Goal: Transaction & Acquisition: Purchase product/service

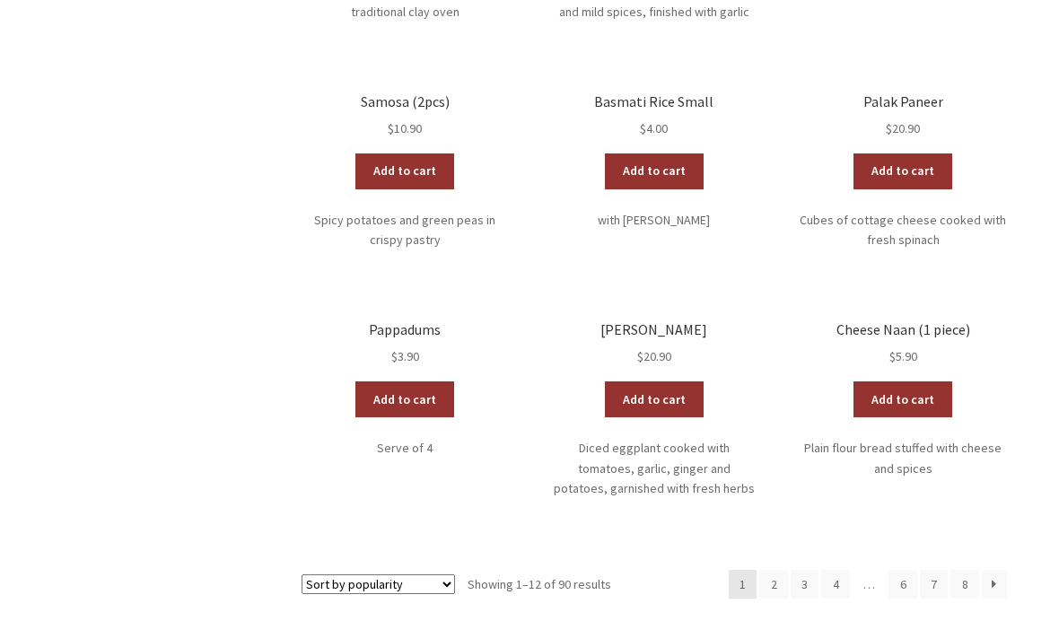
scroll to position [778, 0]
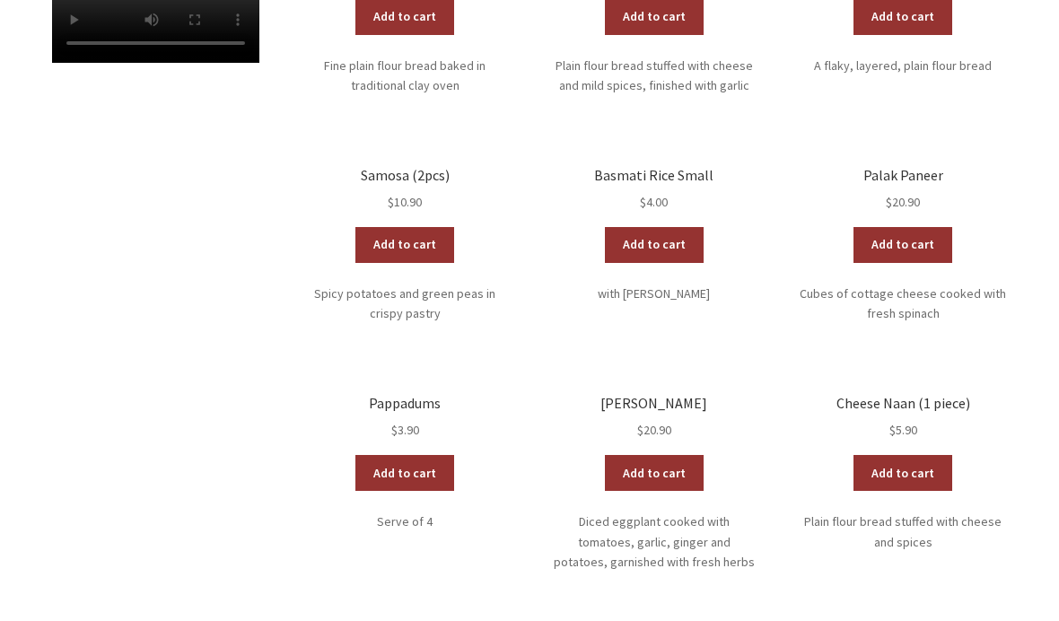
click at [1048, 65] on div "Shop Sort by popularity Sort by average rating Sort by latest Sort by price: lo…" at bounding box center [529, 136] width 1059 height 1222
click at [1046, 66] on div "Shop Sort by popularity Sort by average rating Sort by latest Sort by price: lo…" at bounding box center [529, 136] width 1059 height 1222
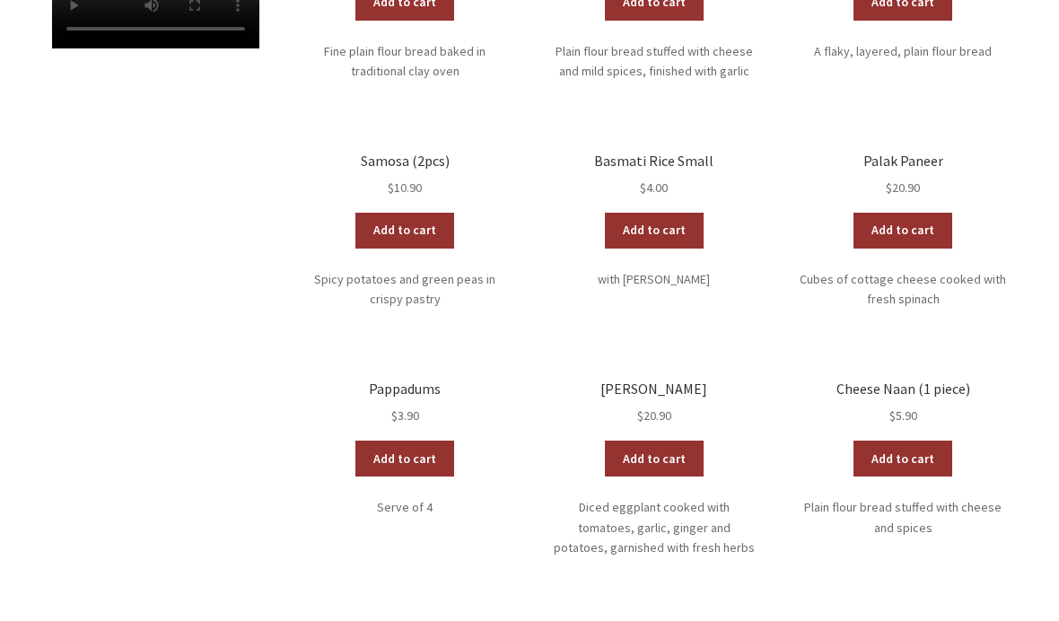
click at [1054, 60] on div "Shop Sort by popularity Sort by average rating Sort by latest Sort by price: lo…" at bounding box center [529, 122] width 1059 height 1222
click at [1055, 57] on div "Shop Sort by popularity Sort by average rating Sort by latest Sort by price: lo…" at bounding box center [529, 122] width 1059 height 1222
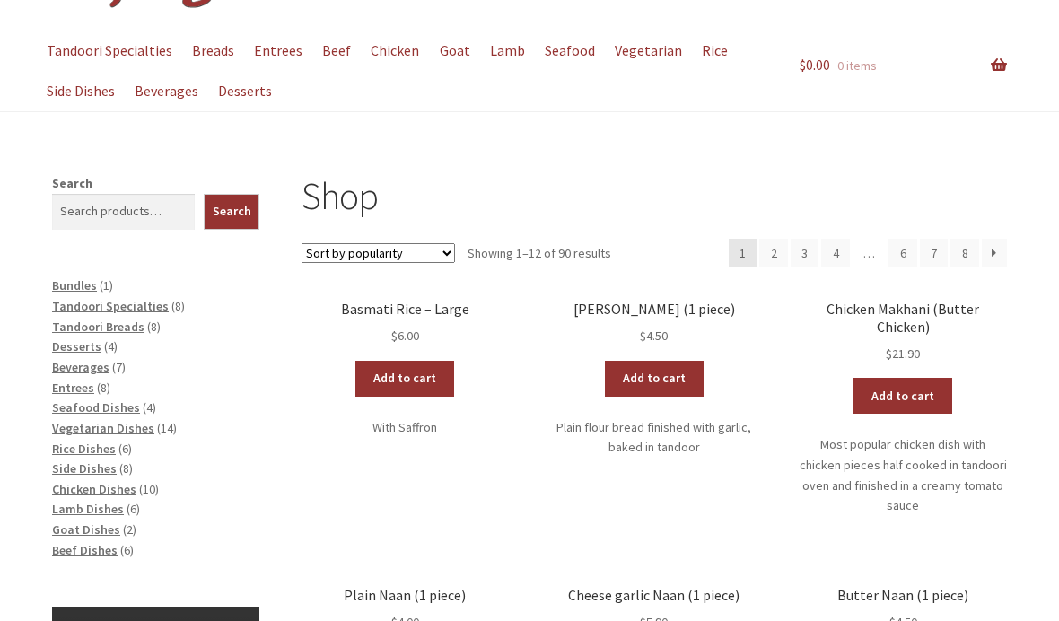
scroll to position [0, 0]
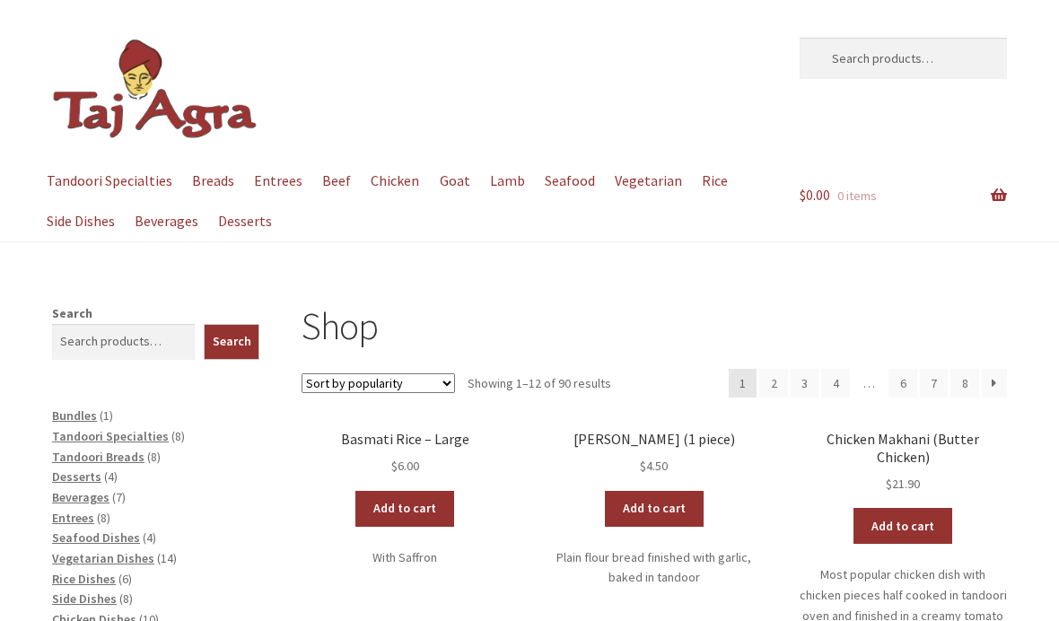
click at [388, 193] on link "Chicken" at bounding box center [394, 181] width 65 height 40
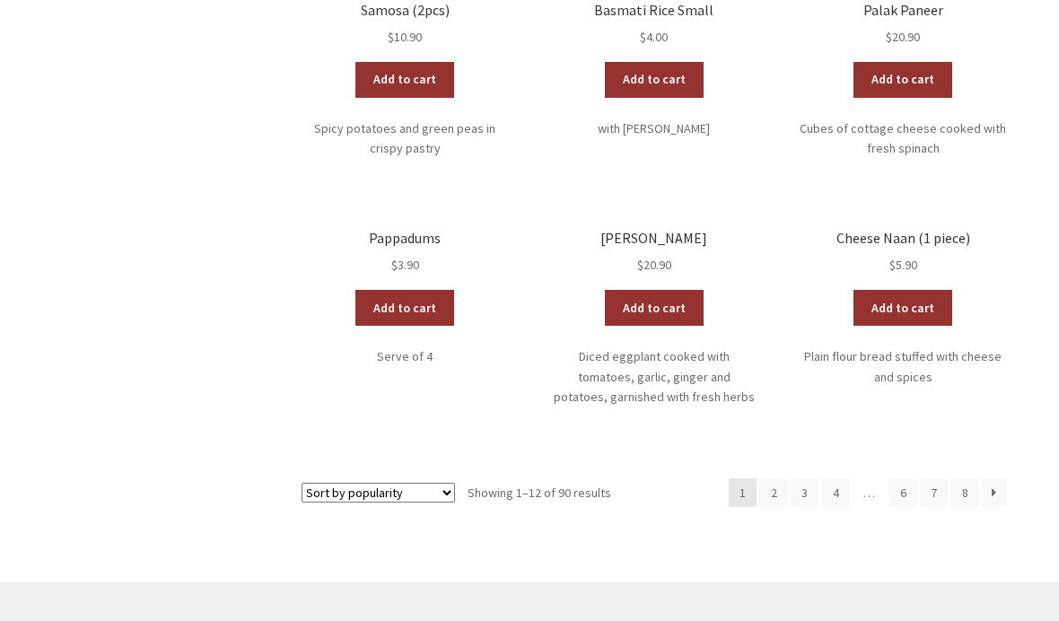
scroll to position [955, 0]
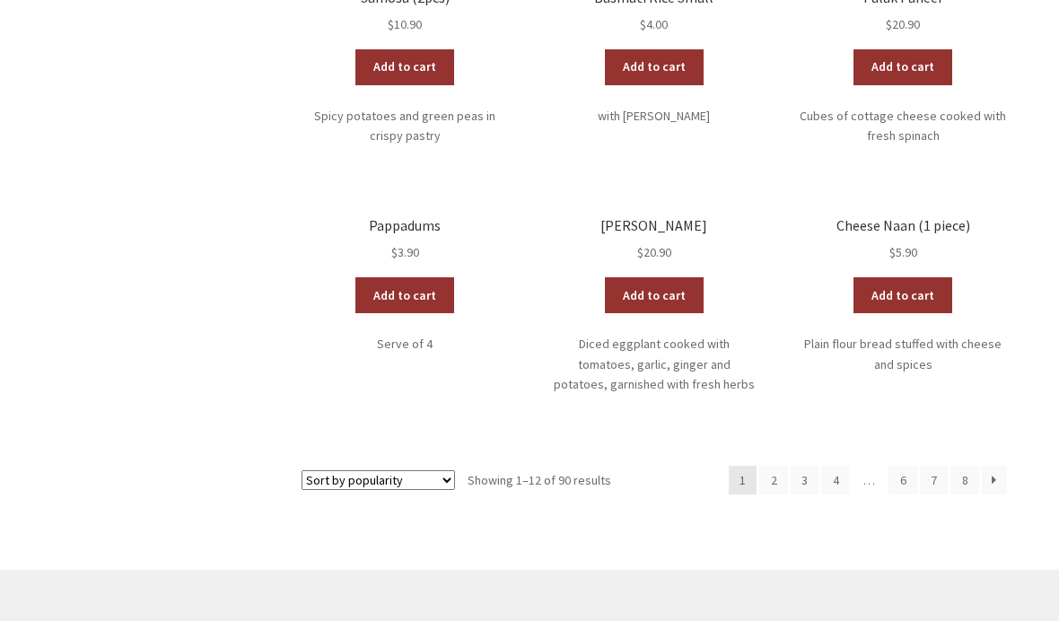
click at [974, 466] on link "8" at bounding box center [964, 480] width 29 height 29
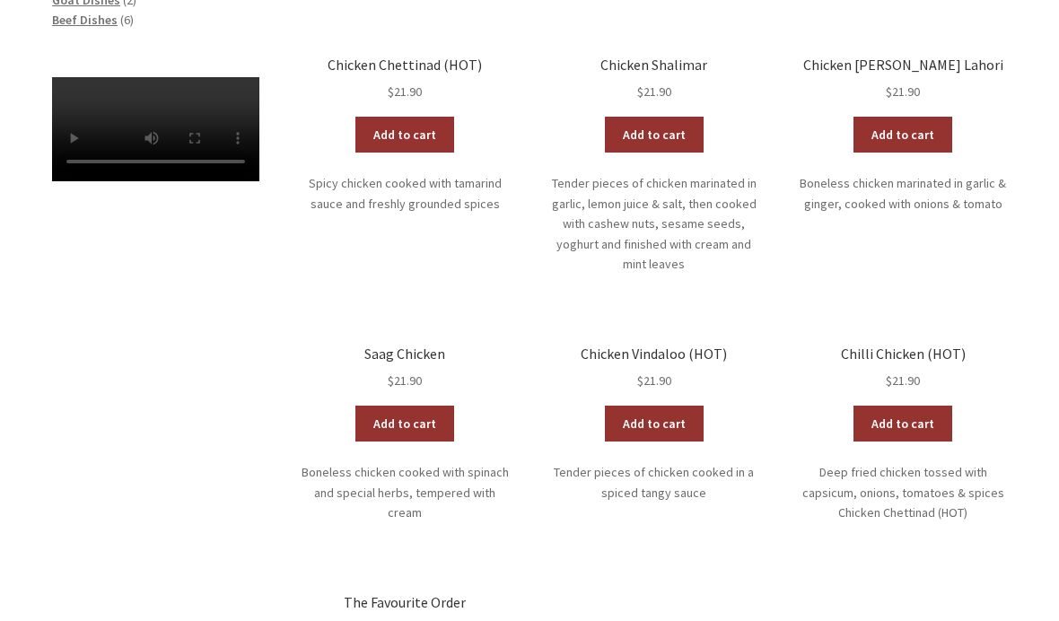
scroll to position [712, 0]
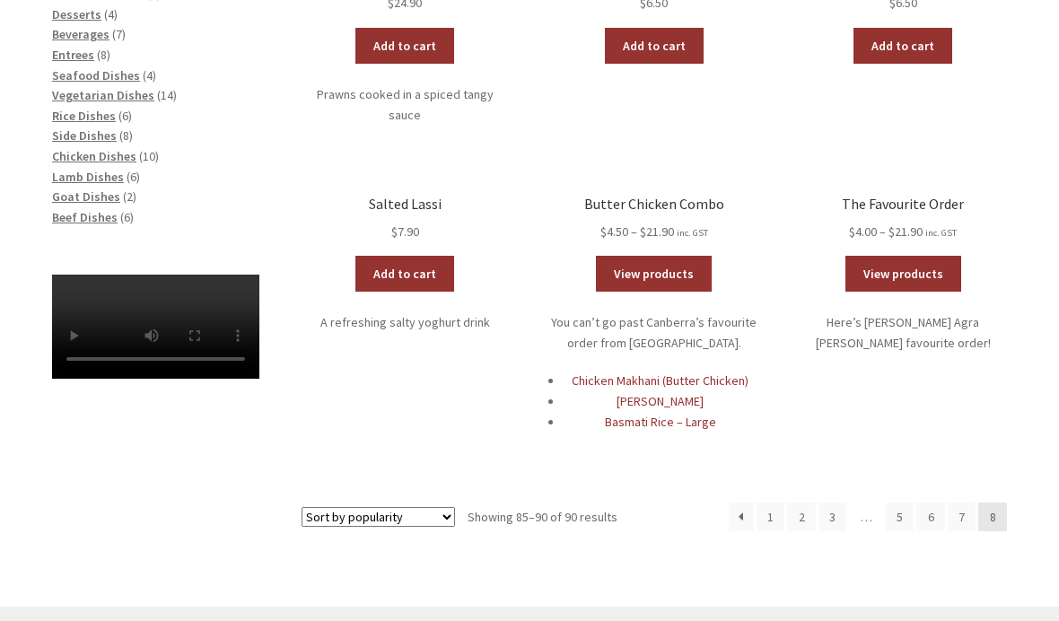
scroll to position [577, 0]
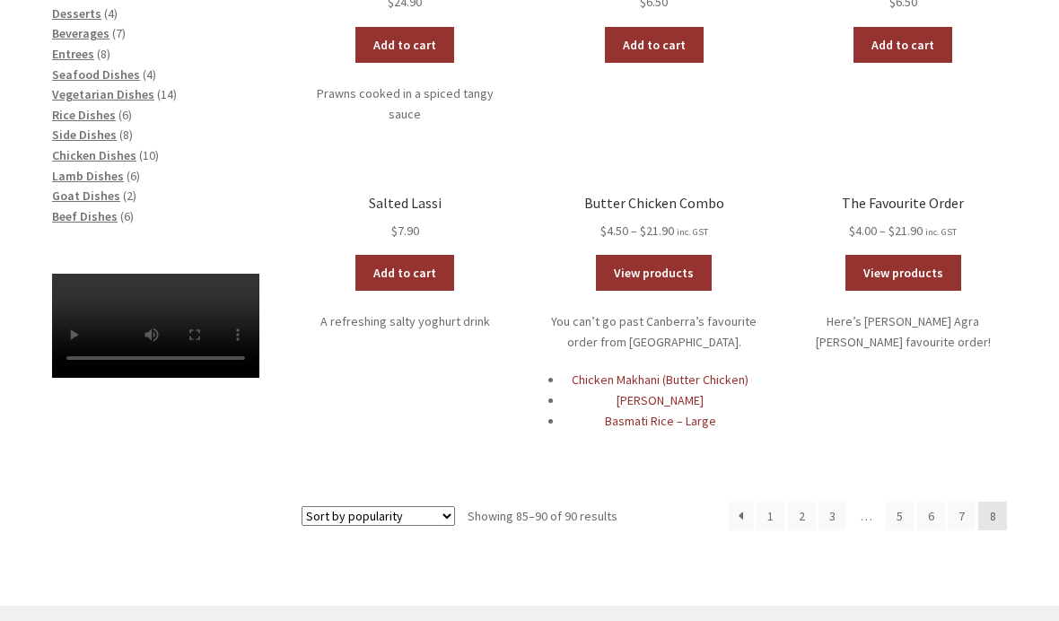
click at [1027, 470] on div "Shop Sort by popularity Sort by average rating Sort by latest Sort by price: lo…" at bounding box center [529, 223] width 1030 height 766
click at [768, 502] on link "1" at bounding box center [770, 516] width 29 height 29
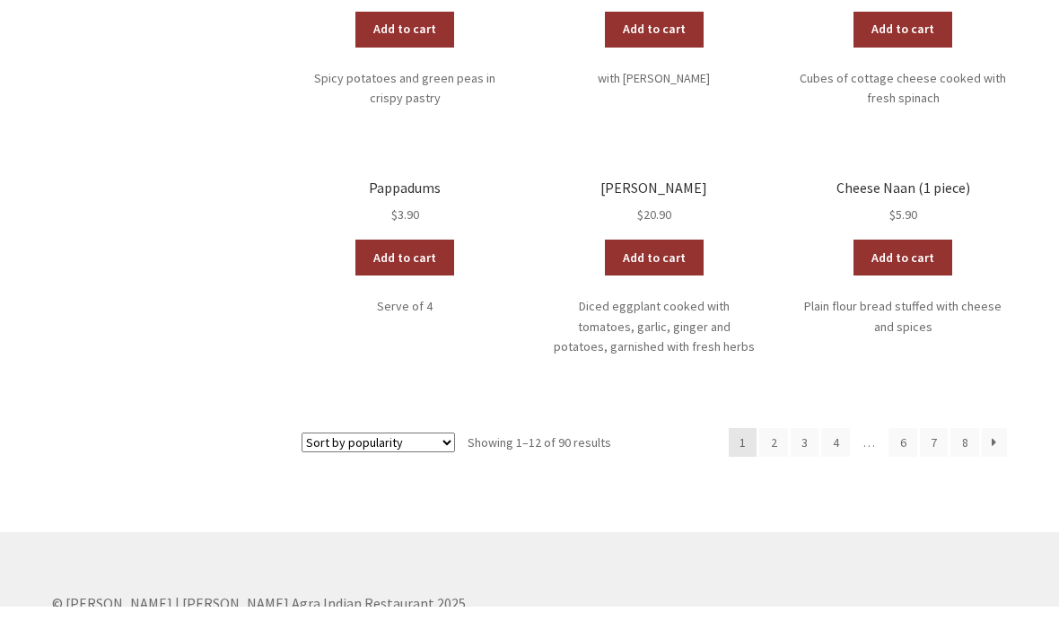
scroll to position [979, 0]
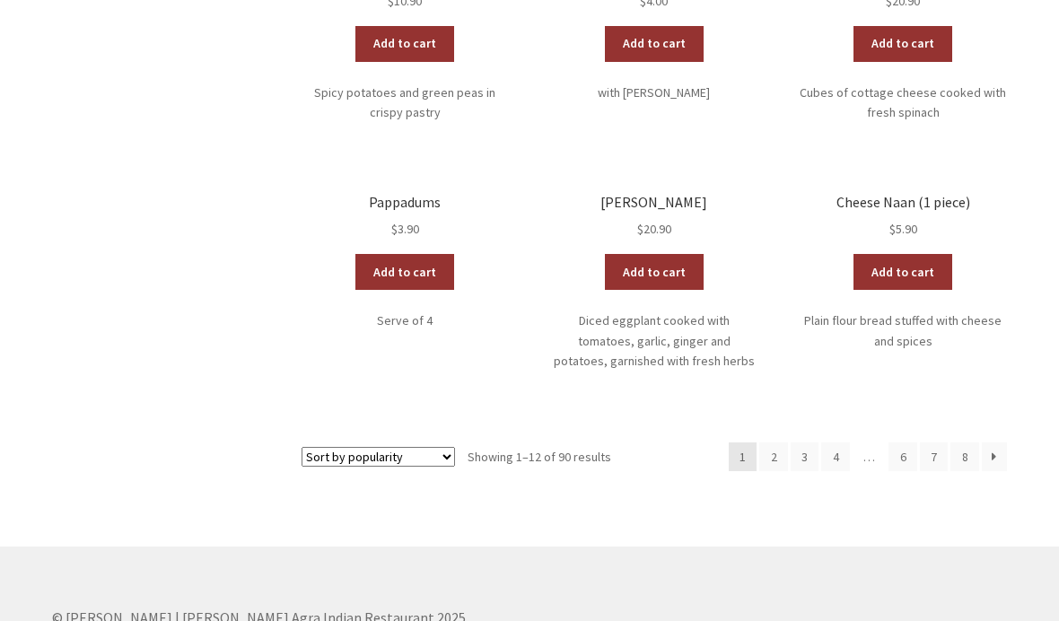
click at [780, 442] on link "2" at bounding box center [773, 456] width 29 height 29
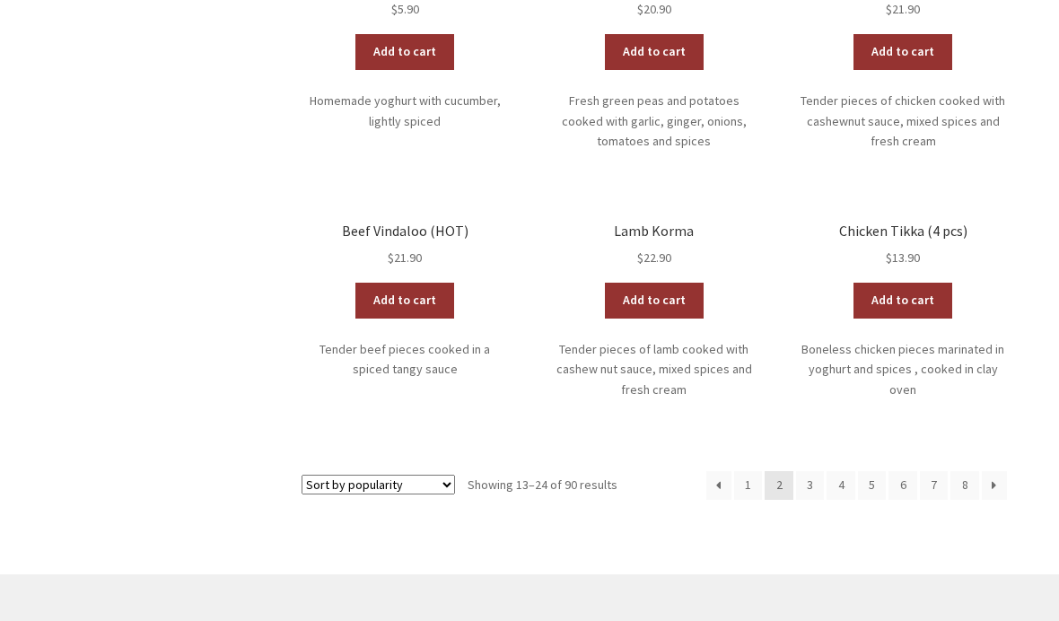
scroll to position [1108, 0]
click at [994, 471] on link "→" at bounding box center [993, 485] width 25 height 29
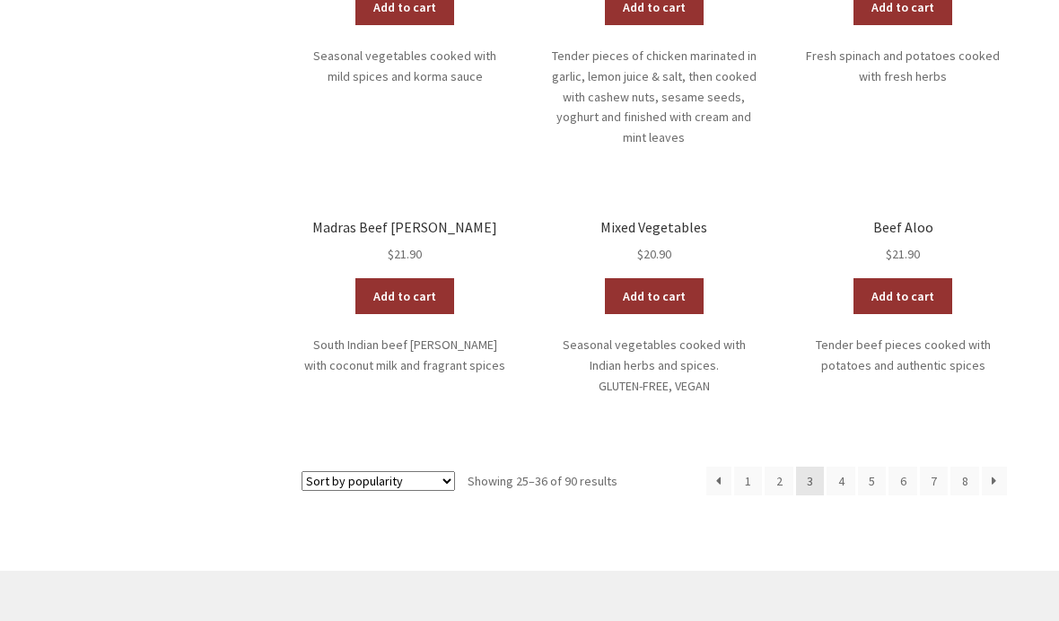
scroll to position [1109, 0]
click at [836, 466] on link "4" at bounding box center [840, 480] width 29 height 29
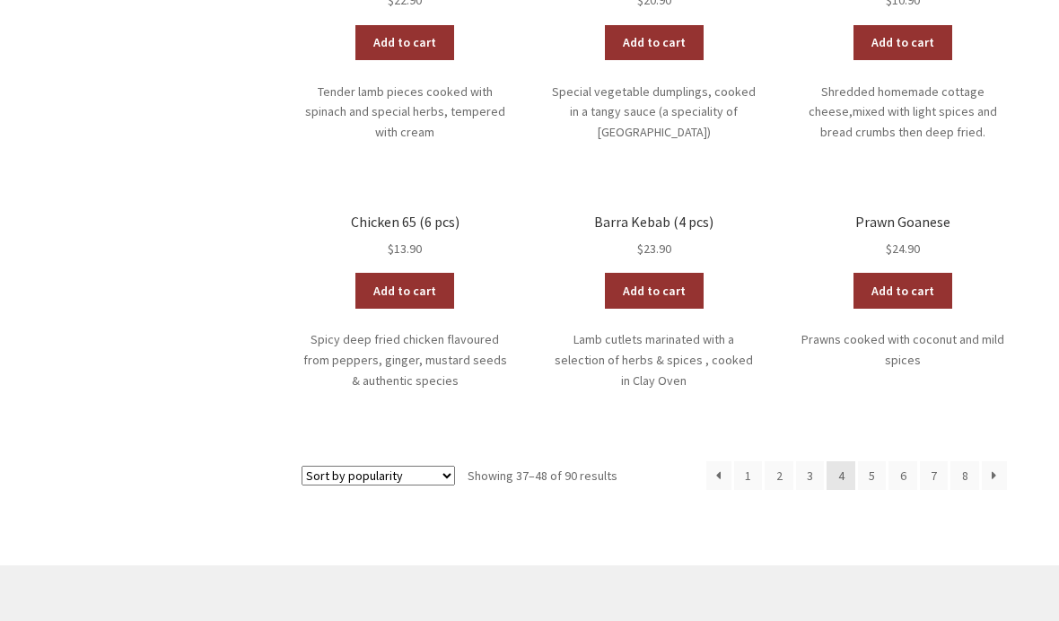
scroll to position [1068, 0]
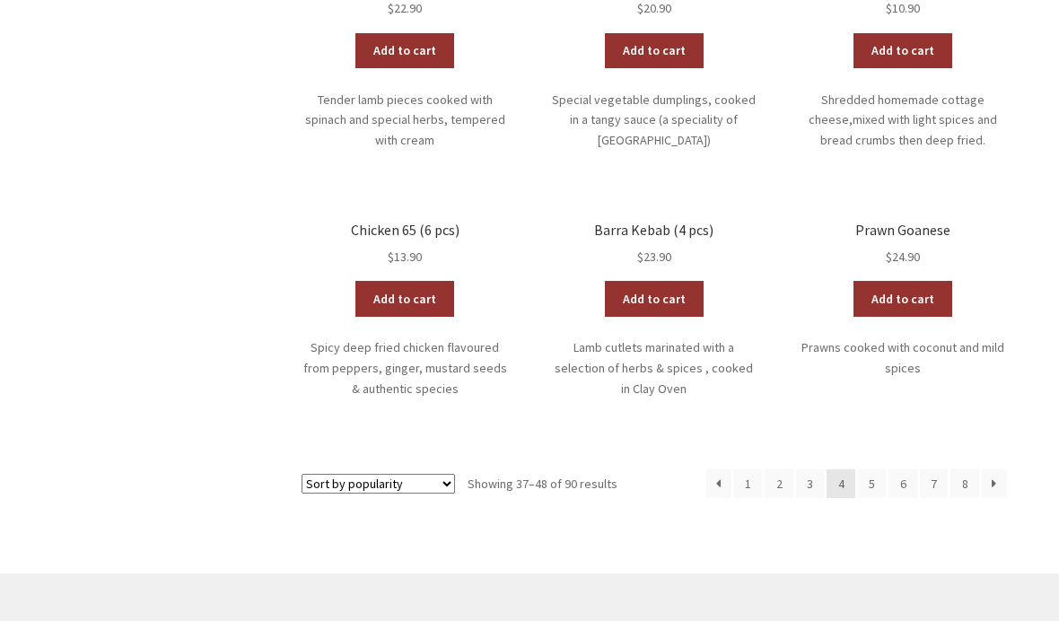
click at [876, 469] on link "5" at bounding box center [872, 483] width 29 height 29
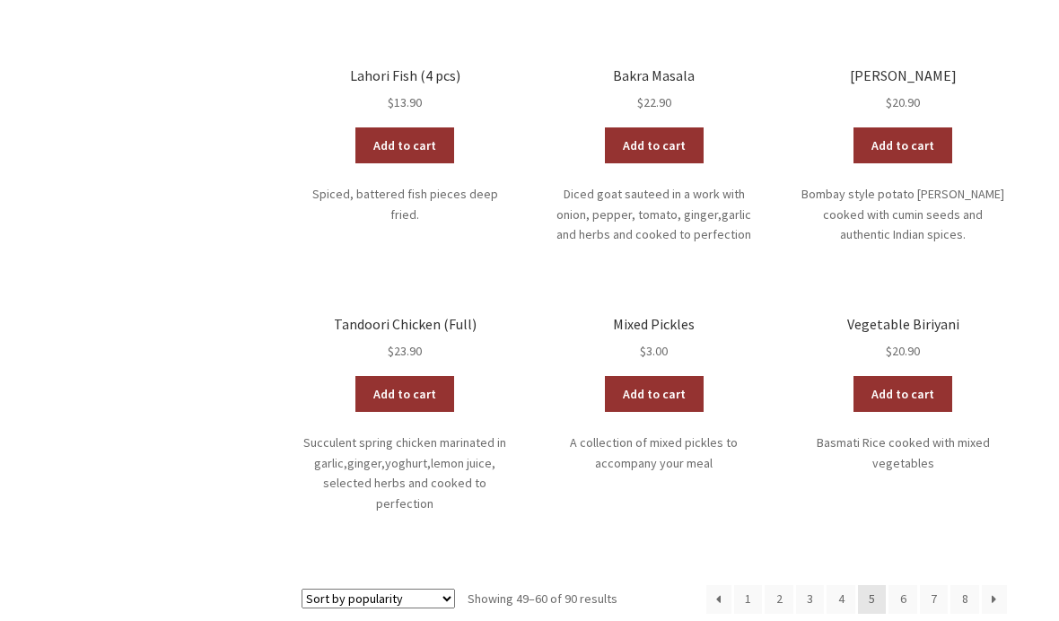
scroll to position [1055, 0]
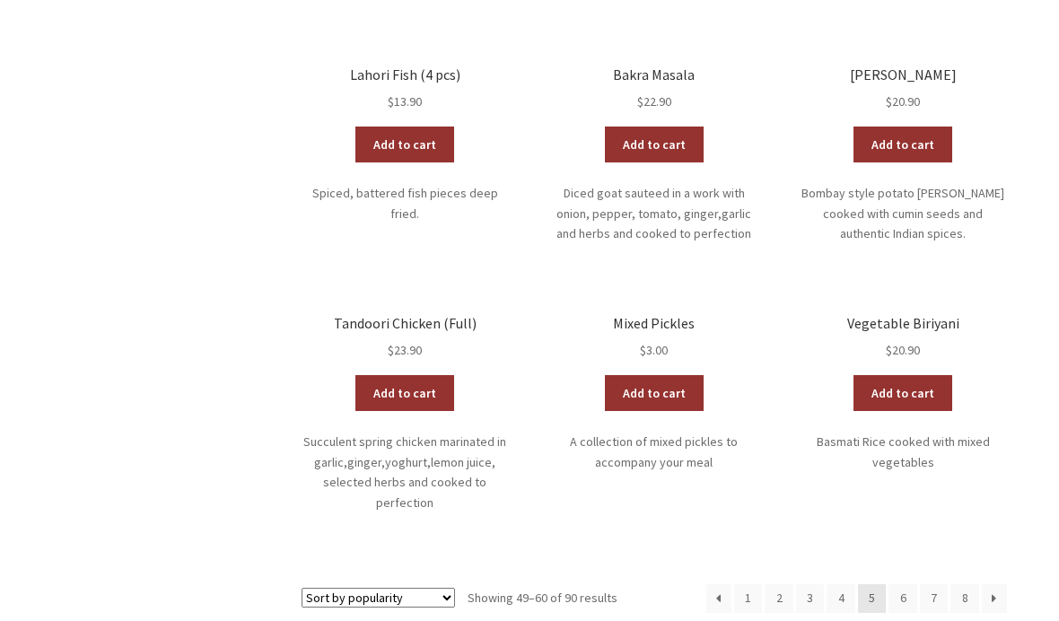
click at [906, 585] on link "6" at bounding box center [902, 599] width 29 height 29
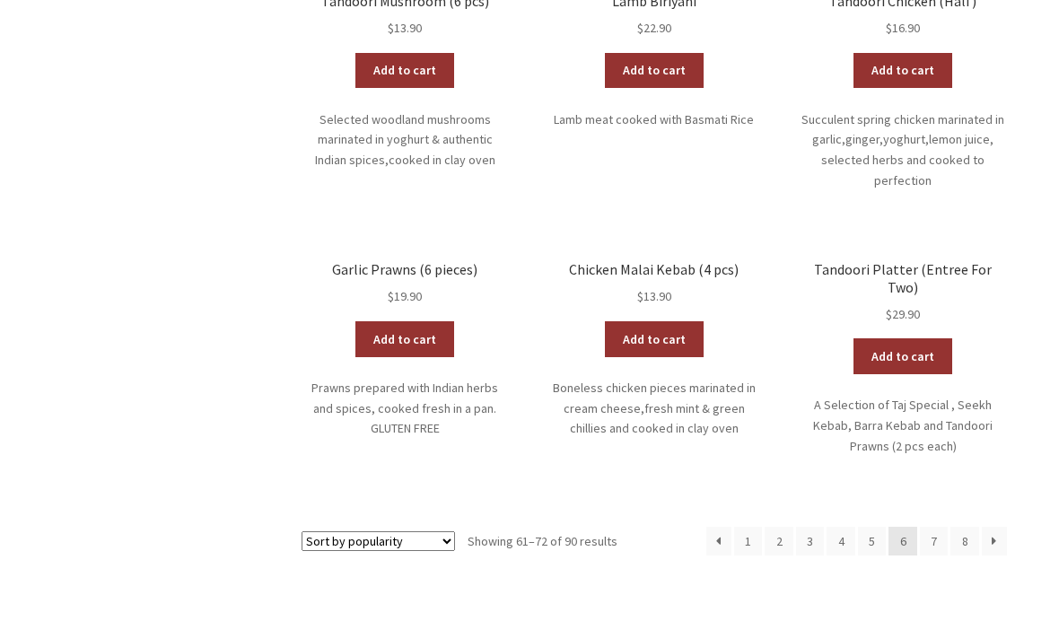
scroll to position [1049, 0]
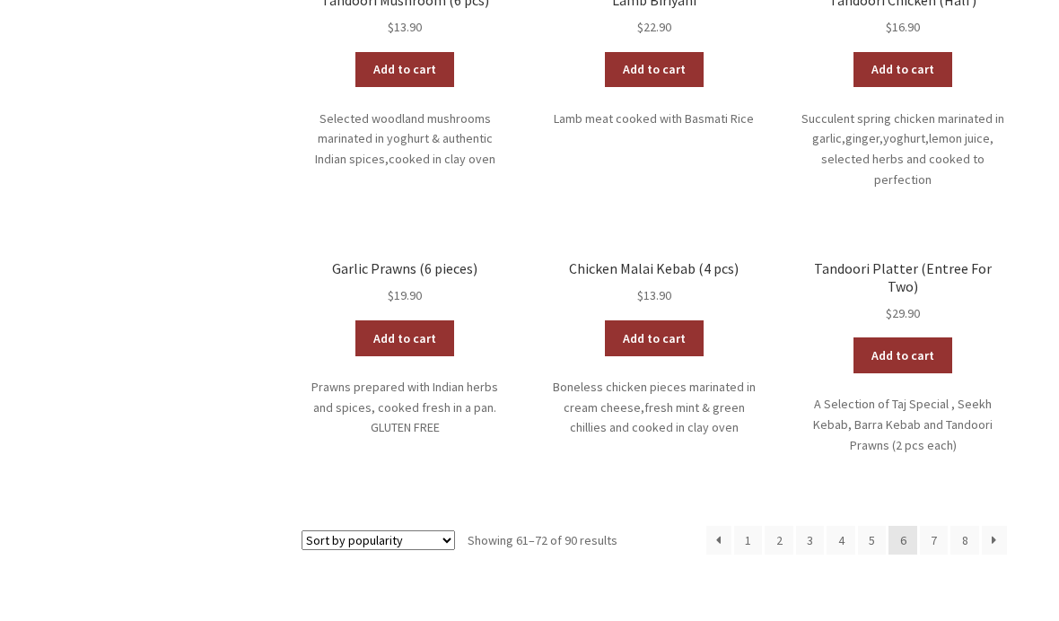
click at [928, 527] on link "7" at bounding box center [933, 541] width 29 height 29
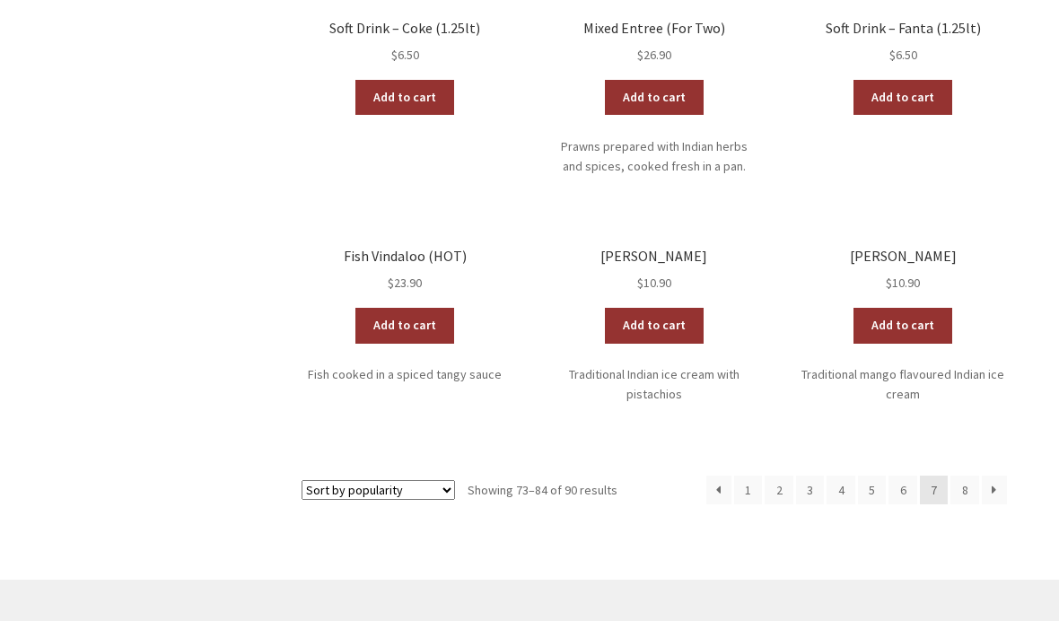
scroll to position [1027, 0]
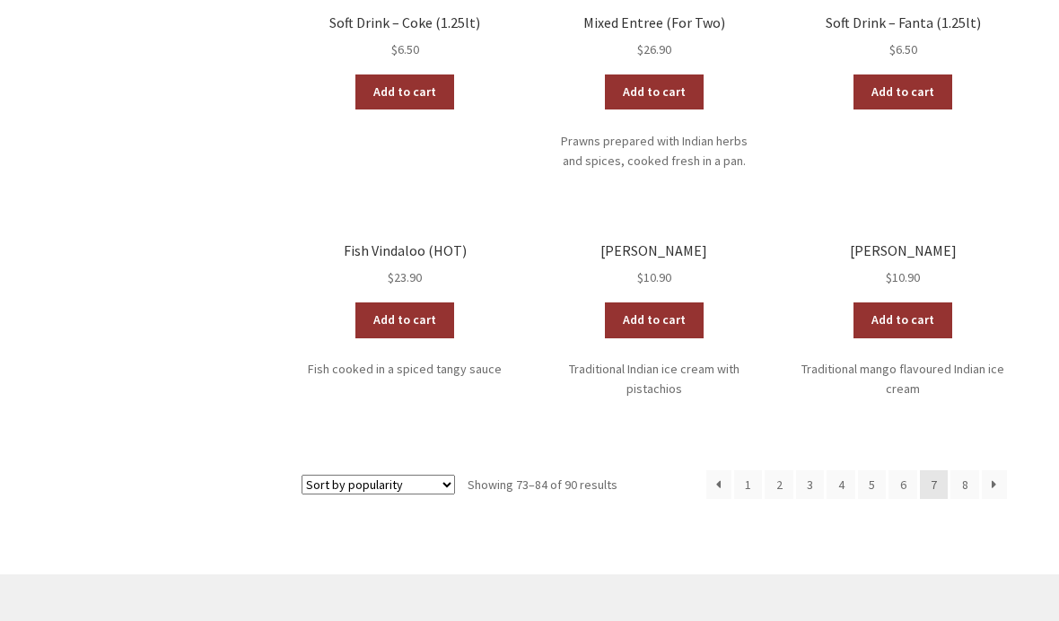
click at [962, 470] on link "8" at bounding box center [964, 484] width 29 height 29
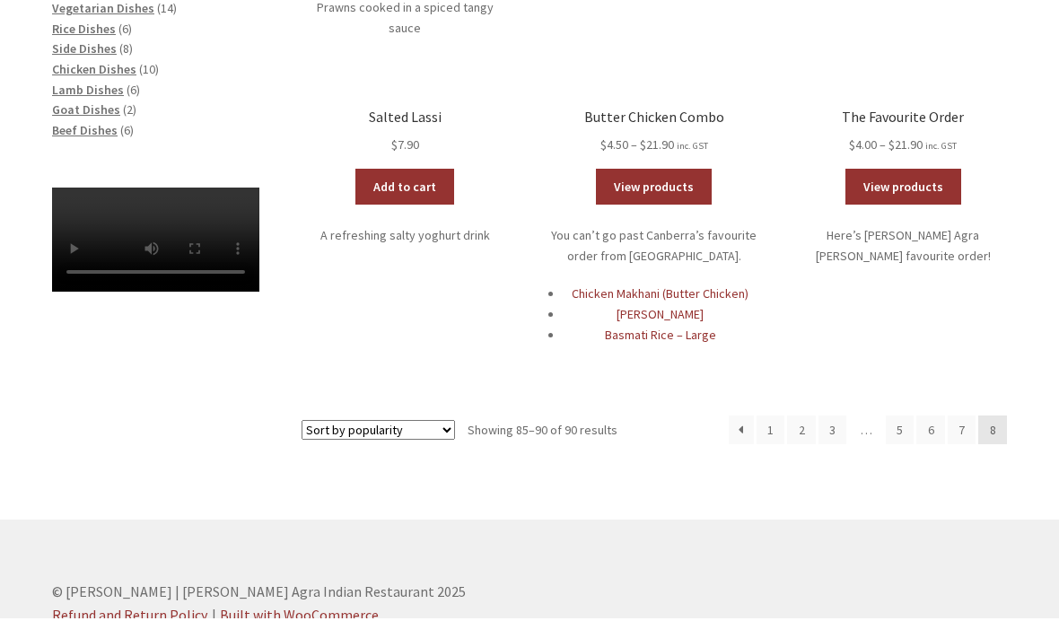
scroll to position [735, 0]
